Goal: Task Accomplishment & Management: Manage account settings

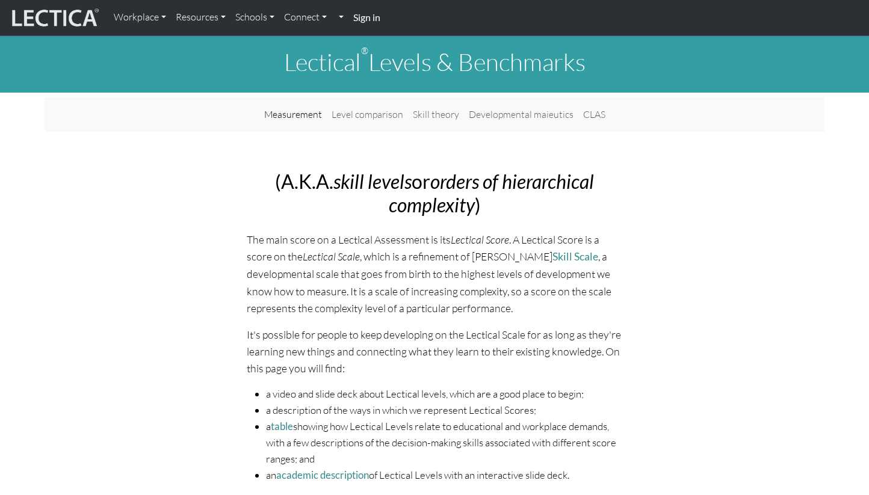
click at [373, 14] on strong "Sign in" at bounding box center [366, 16] width 27 height 11
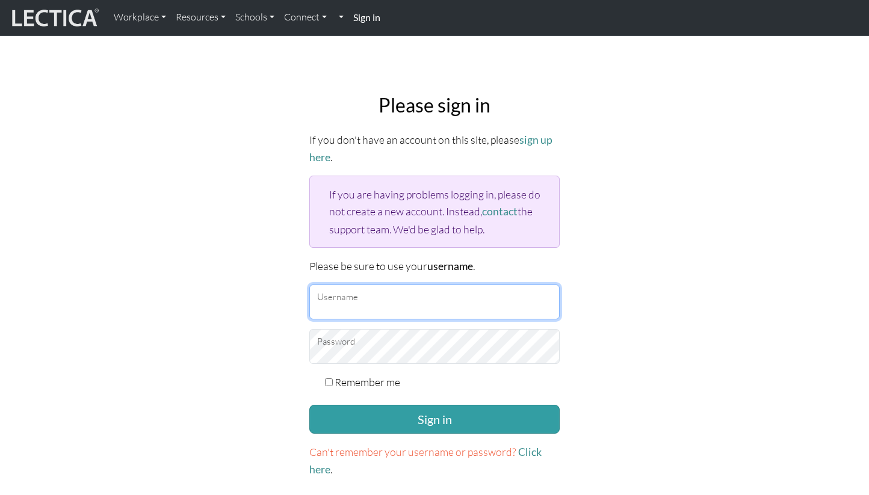
click at [369, 301] on input "Username" at bounding box center [434, 302] width 250 height 35
click at [351, 306] on input "Username" at bounding box center [434, 302] width 250 height 35
type input "rohey"
click at [249, 349] on div "Please sign in If you don't have an account on this site, please sign up here .…" at bounding box center [434, 286] width 794 height 404
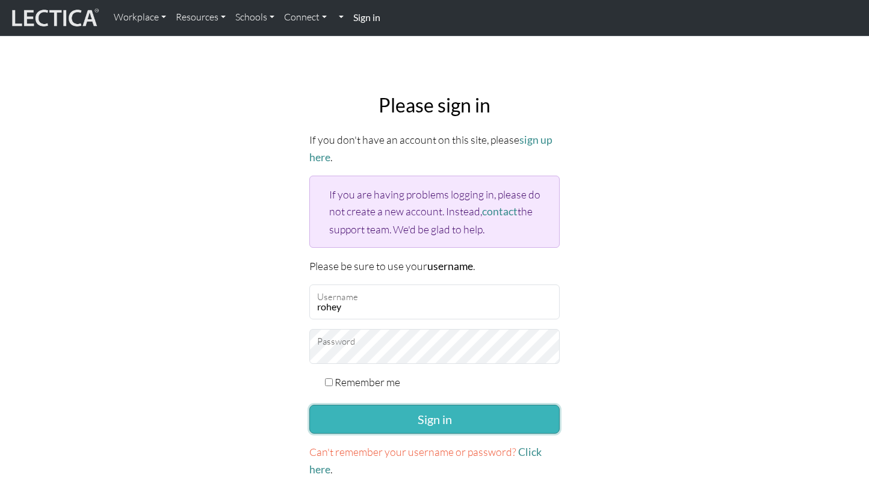
click at [360, 416] on button "Sign in" at bounding box center [434, 419] width 250 height 29
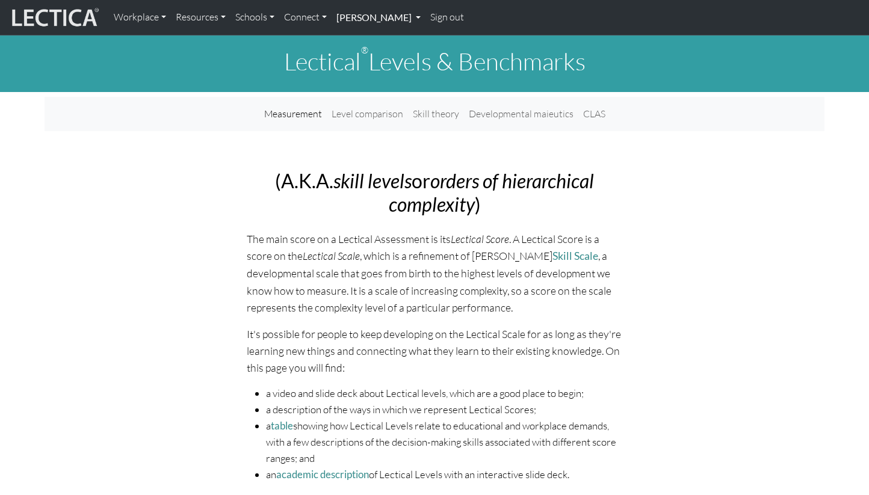
click at [363, 17] on link "[PERSON_NAME]" at bounding box center [378, 17] width 94 height 25
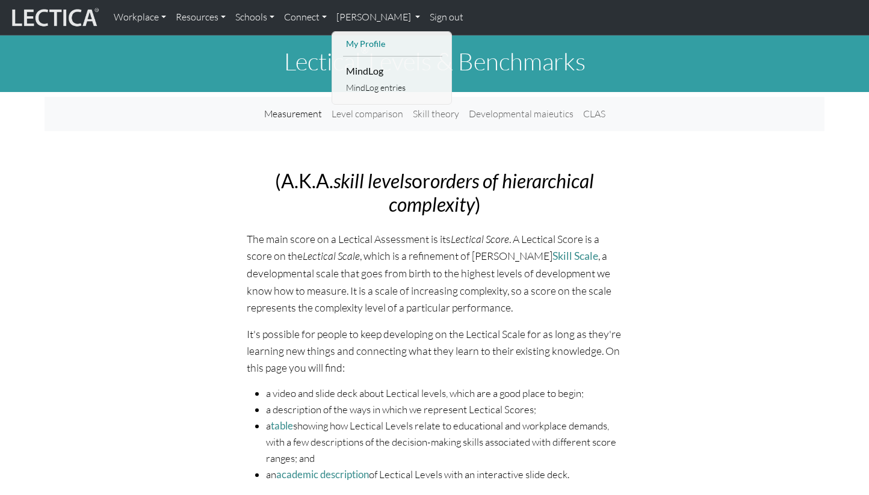
click at [368, 43] on link "My Profile" at bounding box center [392, 44] width 99 height 15
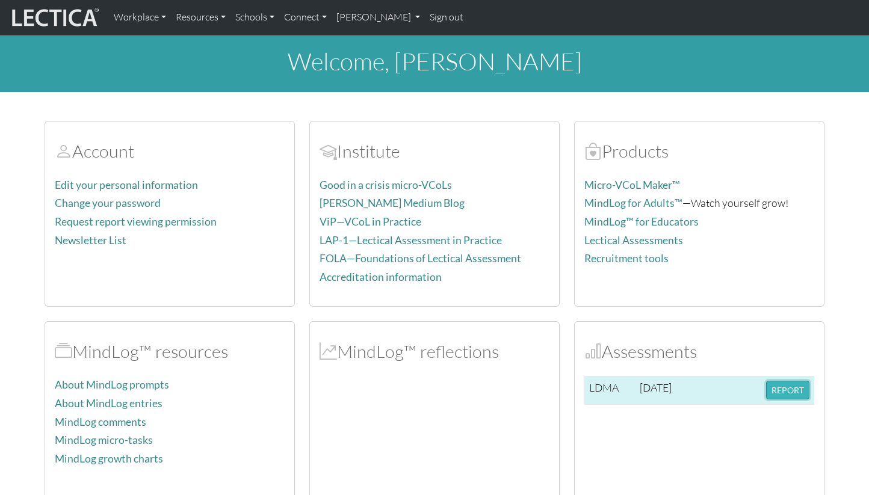
click at [792, 387] on button "REPORT" at bounding box center [787, 390] width 43 height 19
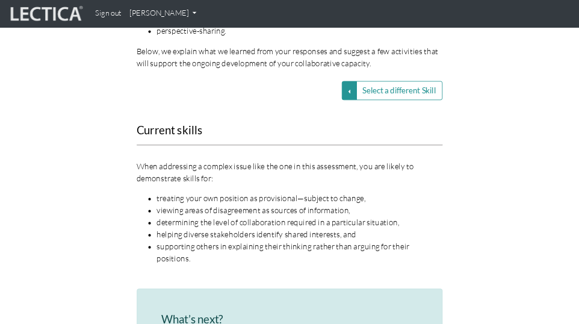
scroll to position [1630, 0]
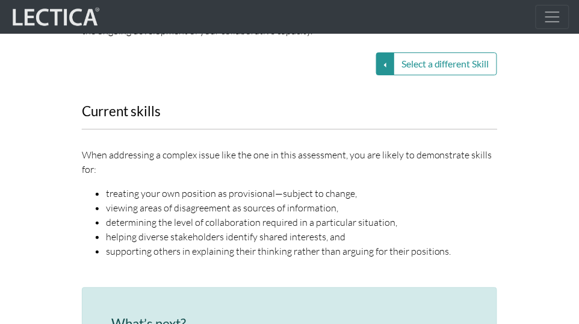
click at [315, 244] on li "supporting others in explaining their thinking rather than arguing for their po…" at bounding box center [301, 251] width 391 height 14
click at [451, 244] on li "supporting others in explaining their thinking rather than arguing for their po…" at bounding box center [301, 251] width 391 height 14
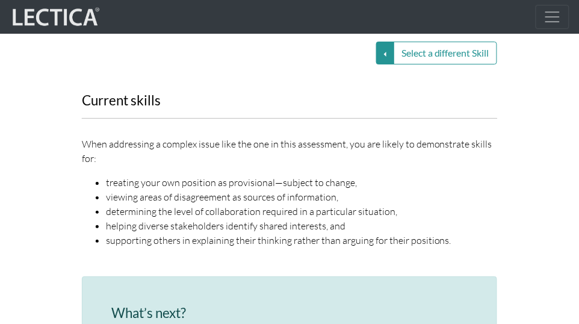
scroll to position [1626, 0]
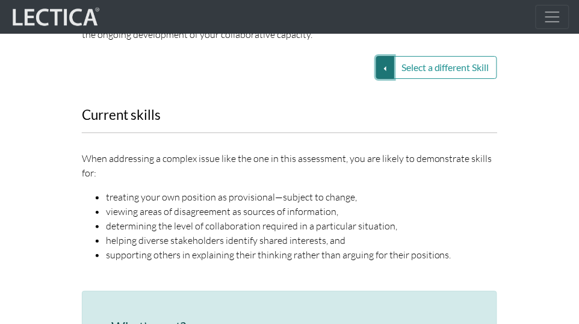
click at [386, 58] on button "Select a different Skill" at bounding box center [385, 67] width 18 height 23
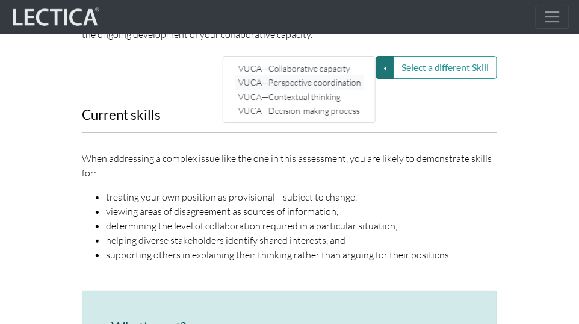
click at [330, 76] on link "VUCA—Perspective coordination" at bounding box center [299, 83] width 129 height 14
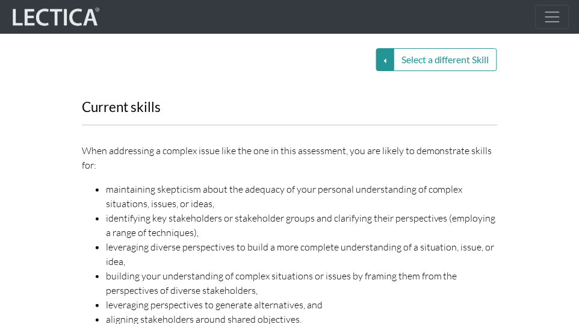
scroll to position [1618, 0]
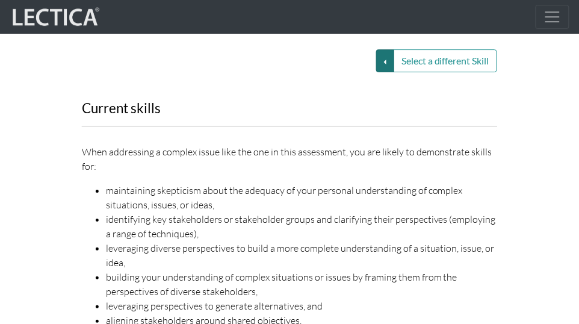
click at [381, 49] on button "Select a different Skill" at bounding box center [385, 60] width 18 height 23
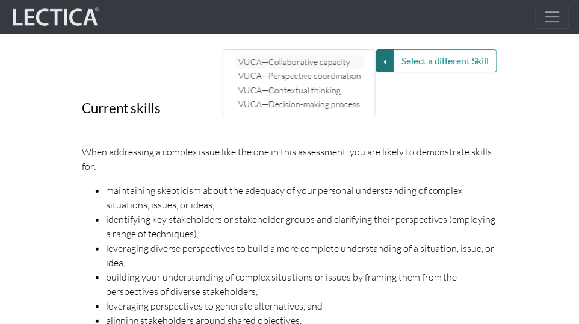
click at [340, 55] on link "VUCA—Collaborative capacity" at bounding box center [299, 62] width 129 height 14
